Goal: Use online tool/utility: Utilize a website feature to perform a specific function

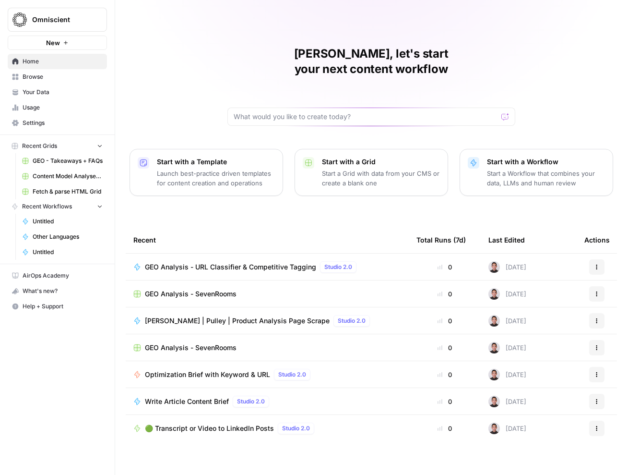
drag, startPoint x: 38, startPoint y: 79, endPoint x: 64, endPoint y: 72, distance: 27.1
click at [38, 79] on span "Browse" at bounding box center [63, 76] width 80 height 9
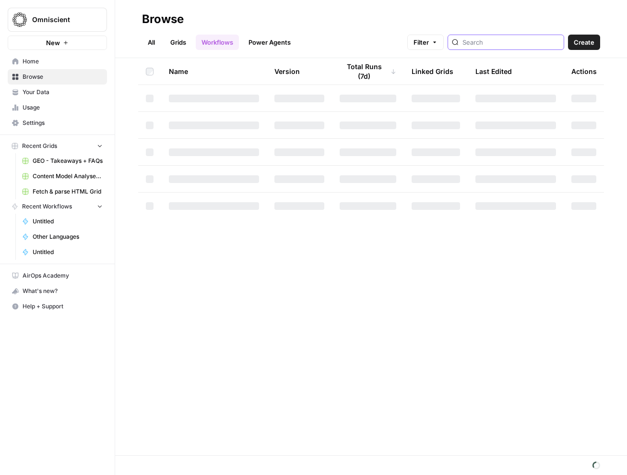
click at [508, 43] on input "search" at bounding box center [511, 42] width 97 height 10
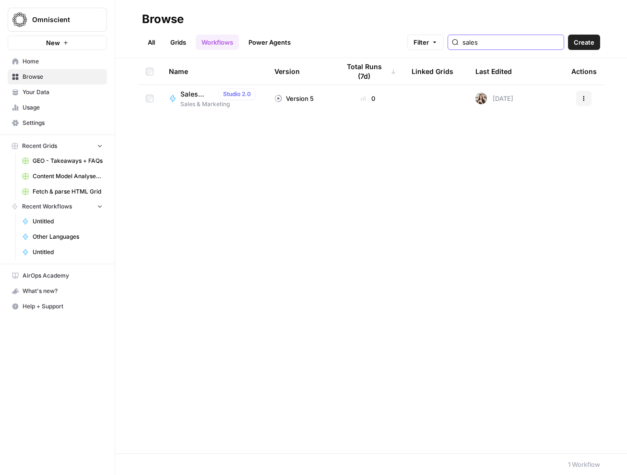
type input "sales"
click at [192, 92] on span "Sales Proposal Creator" at bounding box center [197, 94] width 35 height 10
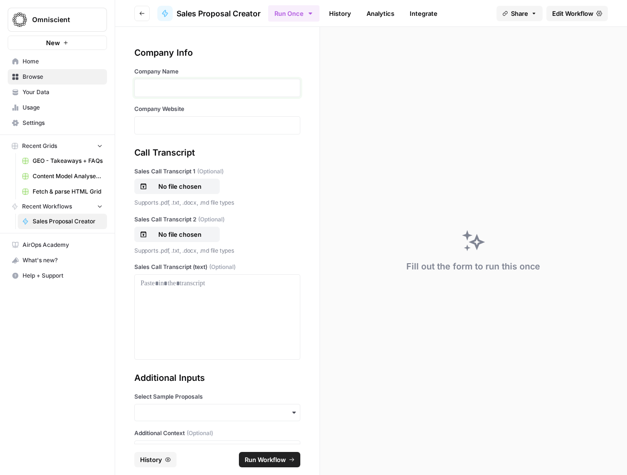
click at [211, 87] on p at bounding box center [218, 88] width 154 height 10
click at [180, 312] on div at bounding box center [218, 316] width 154 height 77
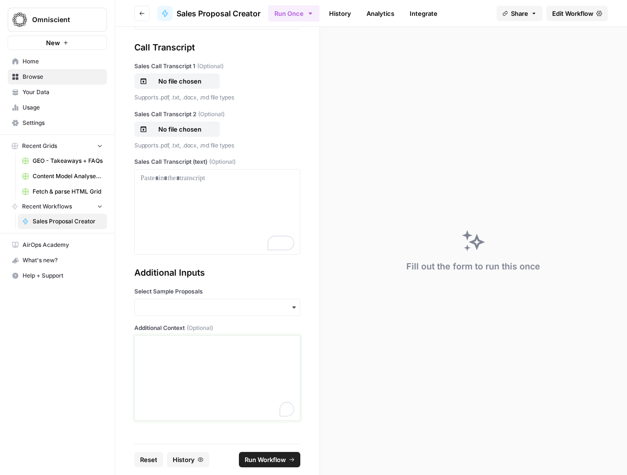
click at [194, 372] on div "To enrich screen reader interactions, please activate Accessibility in Grammarl…" at bounding box center [218, 377] width 154 height 77
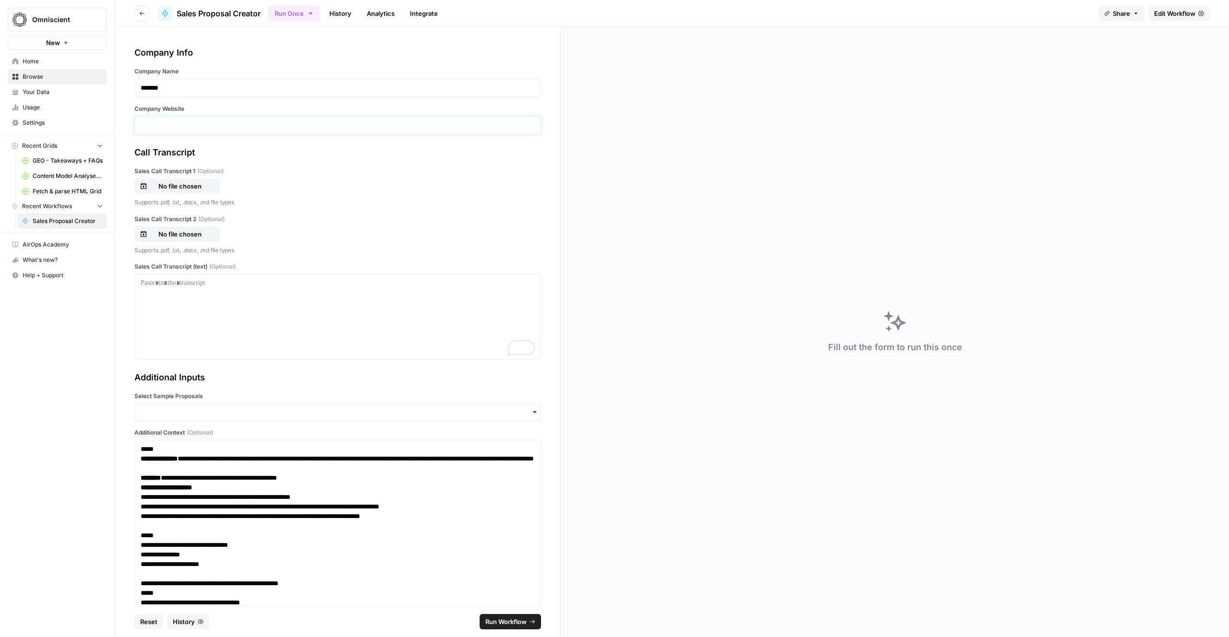
click at [196, 127] on p at bounding box center [338, 125] width 394 height 10
